Goal: Navigation & Orientation: Find specific page/section

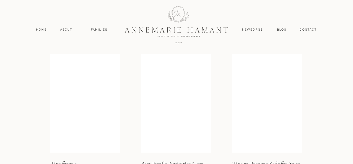
scroll to position [1971, 0]
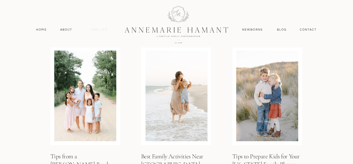
click at [102, 29] on nav "Families" at bounding box center [99, 29] width 23 height 5
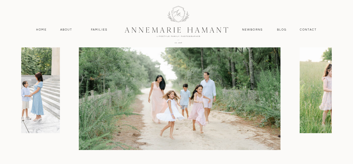
scroll to position [650, 0]
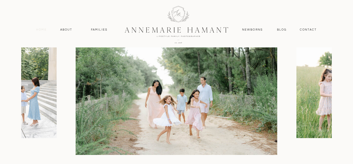
click at [43, 29] on nav "Home" at bounding box center [41, 29] width 15 height 5
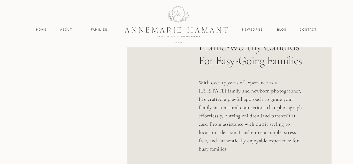
scroll to position [306, 0]
